Goal: Use online tool/utility: Utilize a website feature to perform a specific function

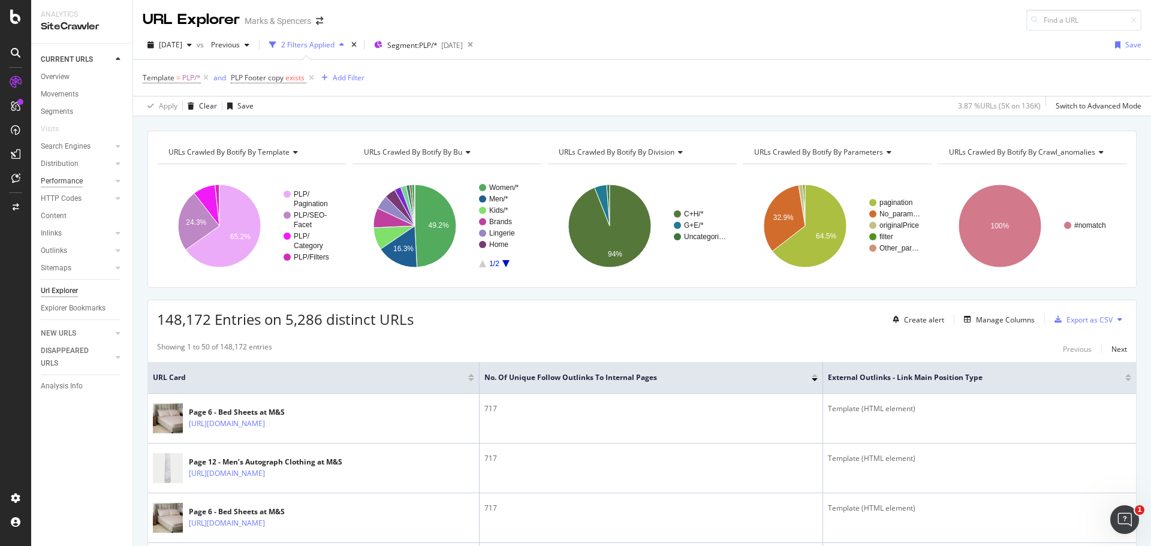
click at [73, 176] on div "Performance" at bounding box center [62, 181] width 42 height 13
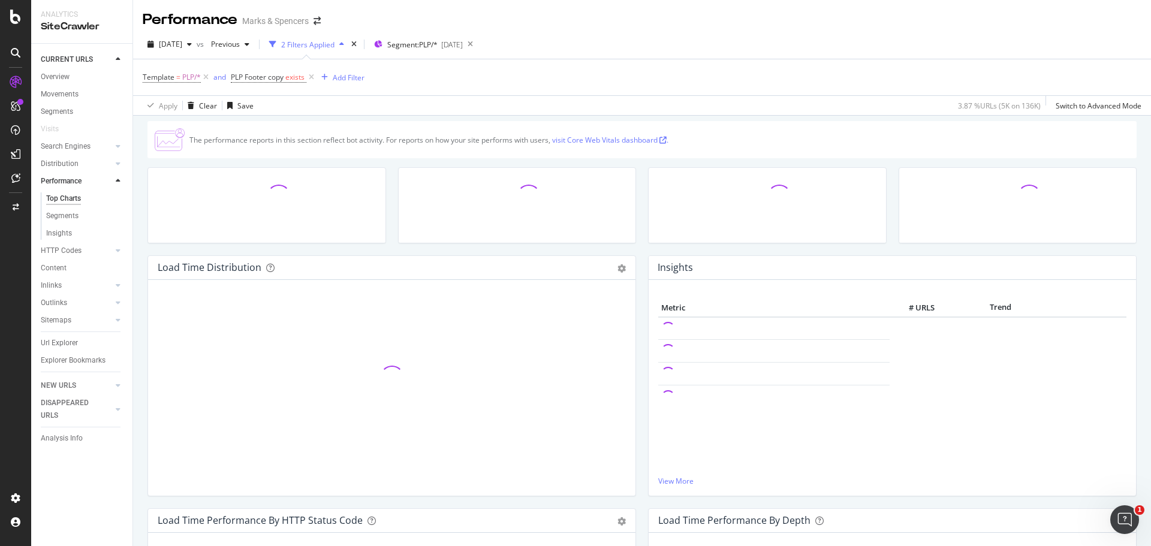
click at [526, 69] on div "Template = PLP/* and PLP Footer copy exists Add Filter" at bounding box center [642, 77] width 999 height 36
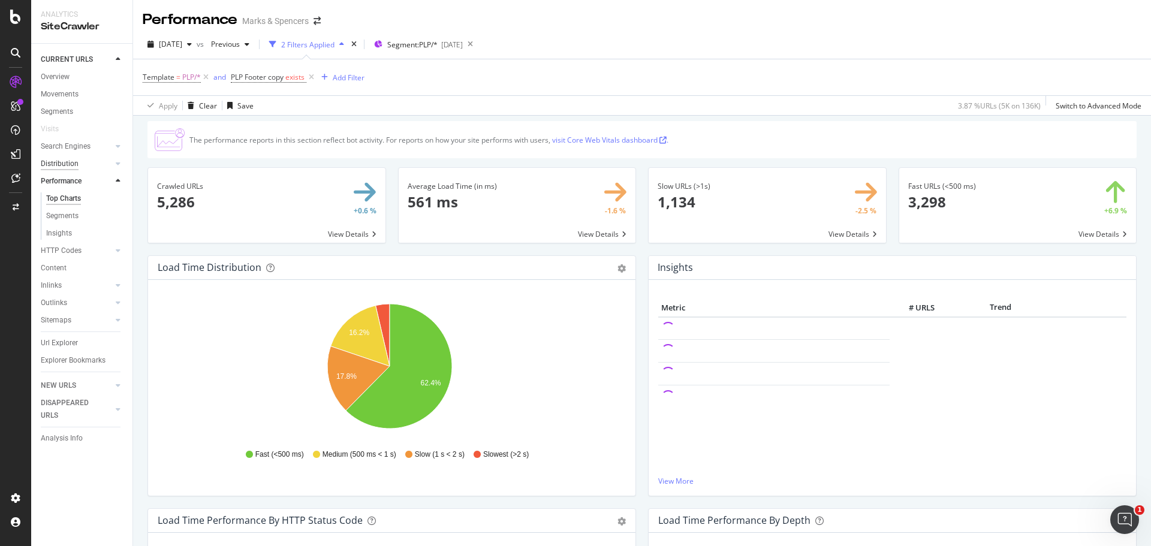
click at [73, 162] on div "Distribution" at bounding box center [60, 164] width 38 height 13
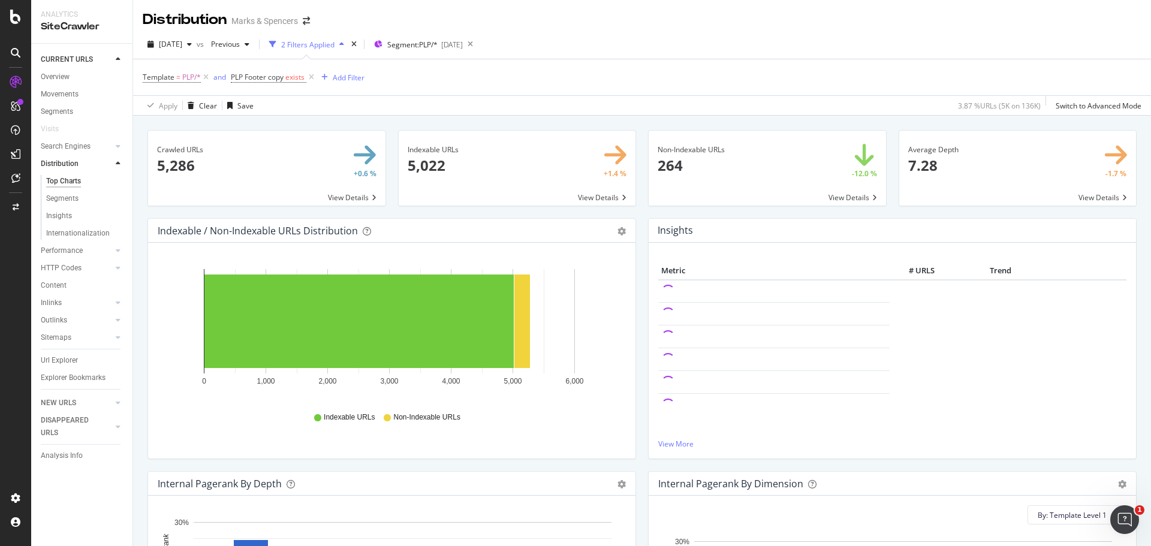
click at [452, 180] on span at bounding box center [517, 168] width 237 height 75
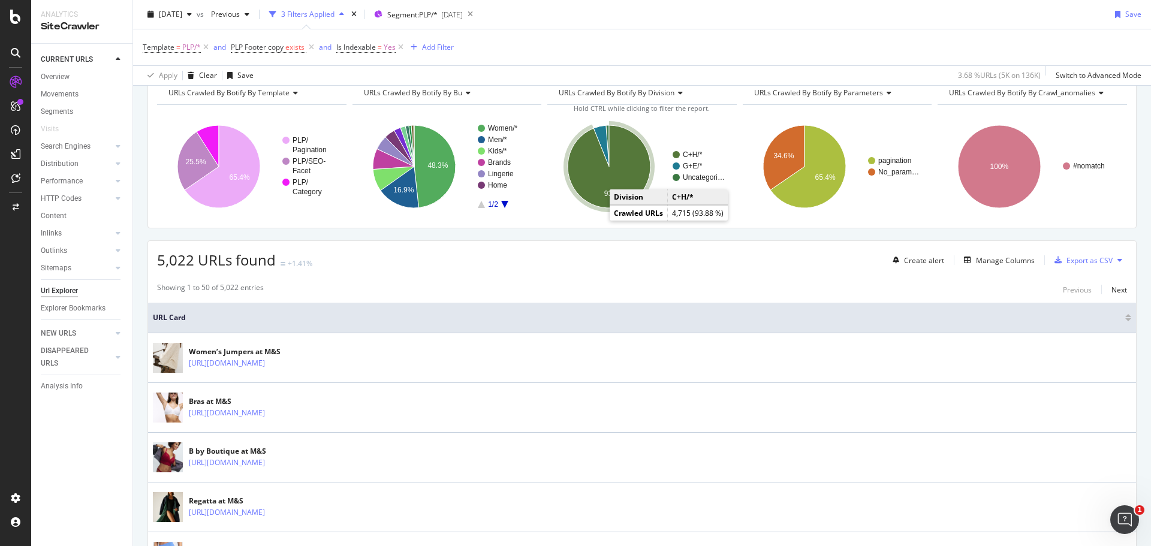
scroll to position [60, 0]
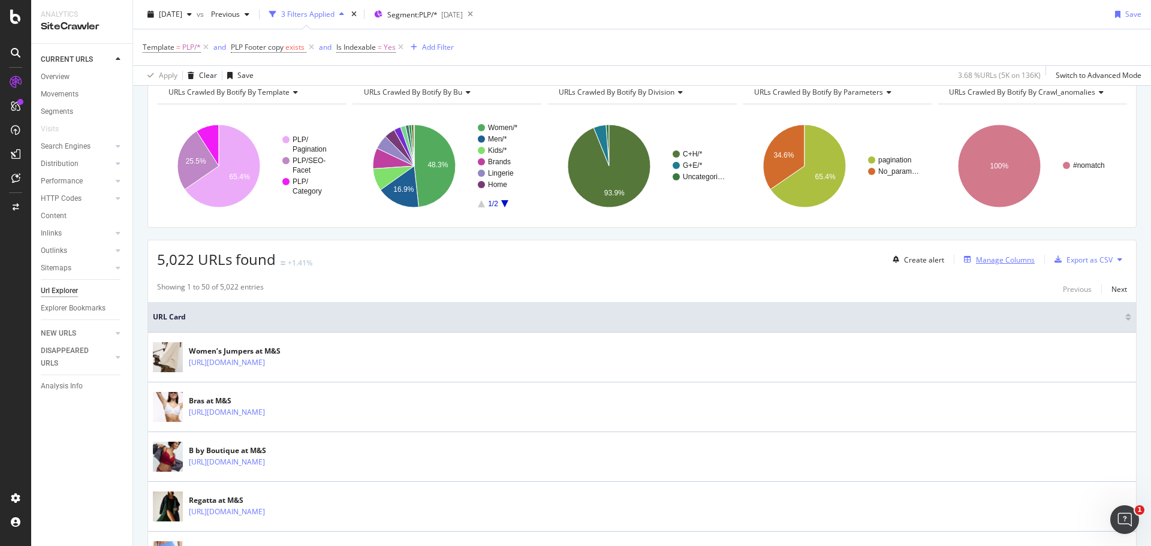
click at [1017, 260] on div "Manage Columns" at bounding box center [1005, 260] width 59 height 10
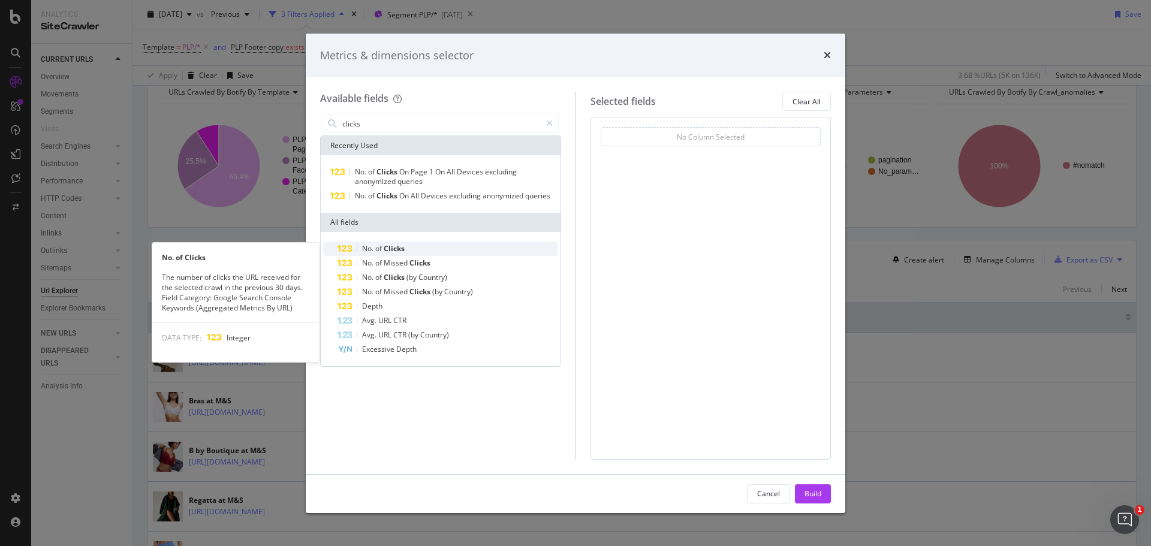
type input "clicks"
click at [431, 252] on div "No. of Clicks" at bounding box center [448, 249] width 221 height 14
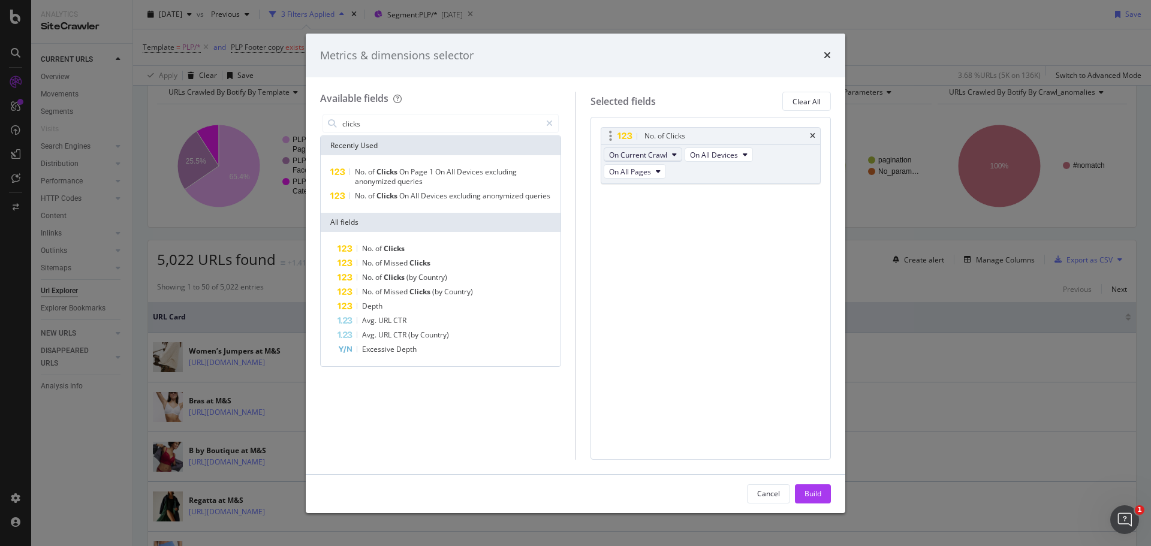
click at [674, 154] on icon "modal" at bounding box center [674, 154] width 5 height 7
click at [673, 154] on icon "modal" at bounding box center [674, 154] width 5 height 7
click at [821, 492] on div "Build" at bounding box center [813, 494] width 17 height 10
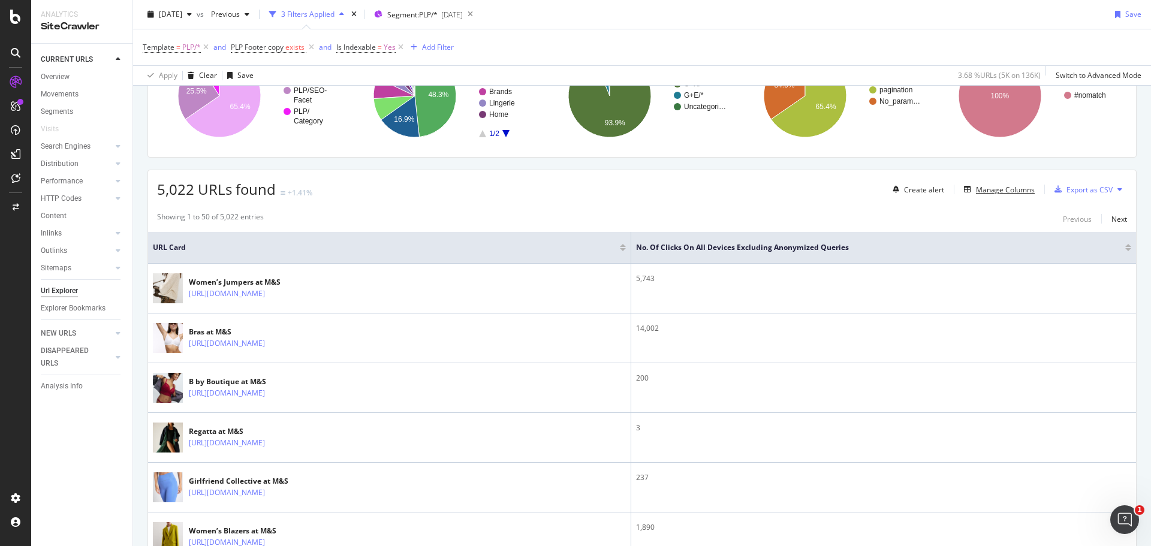
scroll to position [132, 0]
